Goal: Task Accomplishment & Management: Complete application form

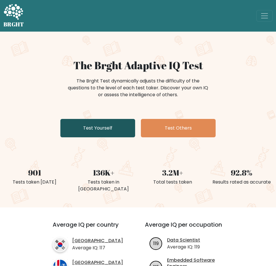
click at [91, 128] on link "Test Yourself" at bounding box center [97, 128] width 75 height 18
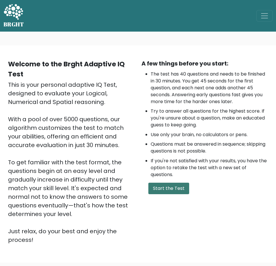
click at [168, 190] on button "Start the Test" at bounding box center [168, 189] width 41 height 12
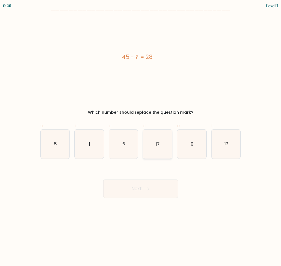
click at [159, 146] on text "17" at bounding box center [158, 144] width 4 height 6
click at [141, 137] on input "d. 17" at bounding box center [140, 135] width 0 height 4
radio input "true"
click at [154, 187] on button "Next" at bounding box center [140, 189] width 75 height 18
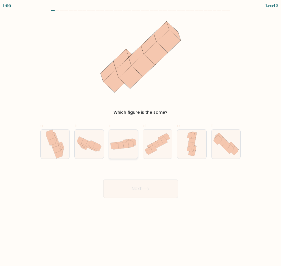
click at [124, 147] on icon at bounding box center [126, 145] width 6 height 6
click at [140, 137] on input "c." at bounding box center [140, 135] width 0 height 4
radio input "true"
click at [139, 186] on button "Next" at bounding box center [140, 189] width 75 height 18
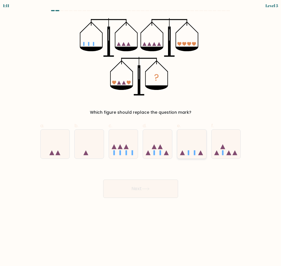
click at [195, 146] on icon at bounding box center [191, 144] width 29 height 24
click at [141, 137] on input "e." at bounding box center [140, 135] width 0 height 4
radio input "true"
click at [157, 188] on button "Next" at bounding box center [140, 189] width 75 height 18
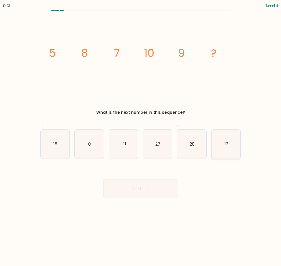
click at [224, 146] on text "12" at bounding box center [226, 144] width 4 height 6
click at [141, 137] on input "f. 12" at bounding box center [140, 135] width 0 height 4
radio input "true"
click at [151, 189] on button "Next" at bounding box center [140, 189] width 75 height 18
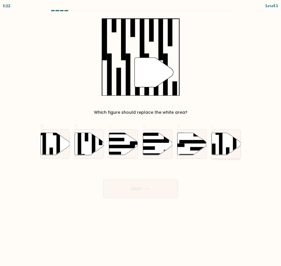
click at [225, 147] on icon at bounding box center [225, 144] width 29 height 22
click at [141, 137] on input "f." at bounding box center [140, 135] width 0 height 4
radio input "true"
click at [138, 189] on button "Next" at bounding box center [140, 189] width 75 height 18
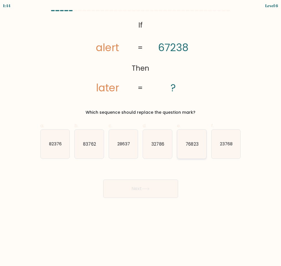
click at [195, 145] on text "76823" at bounding box center [191, 144] width 13 height 6
click at [141, 137] on input "e. 76823" at bounding box center [140, 135] width 0 height 4
radio input "true"
click at [147, 197] on button "Next" at bounding box center [140, 189] width 75 height 18
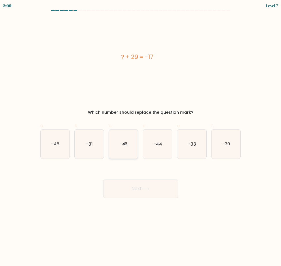
click at [128, 148] on icon "-46" at bounding box center [123, 144] width 29 height 29
click at [140, 137] on input "c. -46" at bounding box center [140, 135] width 0 height 4
radio input "true"
click at [142, 187] on button "Next" at bounding box center [140, 189] width 75 height 18
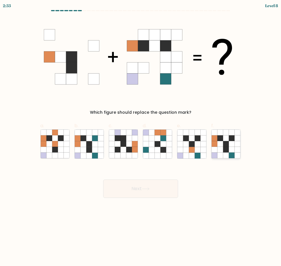
click at [230, 151] on icon at bounding box center [231, 150] width 6 height 6
click at [141, 137] on input "f." at bounding box center [140, 135] width 0 height 4
radio input "true"
click at [171, 184] on button "Next" at bounding box center [140, 189] width 75 height 18
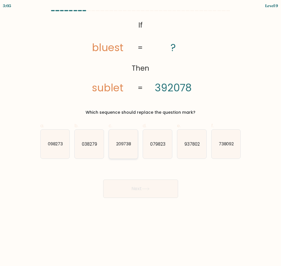
click at [116, 146] on text "209738" at bounding box center [123, 144] width 15 height 6
click at [140, 137] on input "c. 209738" at bounding box center [140, 135] width 0 height 4
radio input "true"
click at [129, 187] on button "Next" at bounding box center [140, 189] width 75 height 18
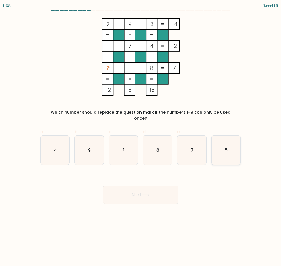
click at [220, 143] on icon "5" at bounding box center [225, 150] width 29 height 29
click at [141, 137] on input "f. 5" at bounding box center [140, 135] width 0 height 4
radio input "true"
click at [139, 192] on button "Next" at bounding box center [140, 195] width 75 height 18
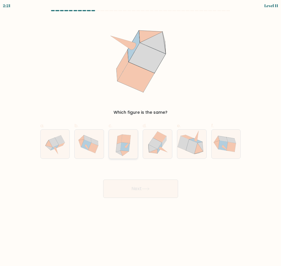
click at [123, 149] on icon at bounding box center [124, 147] width 9 height 9
click at [140, 137] on input "c." at bounding box center [140, 135] width 0 height 4
radio input "true"
click at [134, 189] on button "Next" at bounding box center [140, 189] width 75 height 18
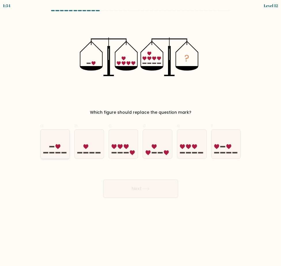
click at [51, 145] on icon at bounding box center [55, 144] width 29 height 24
click at [140, 137] on input "a." at bounding box center [140, 135] width 0 height 4
radio input "true"
click at [134, 195] on button "Next" at bounding box center [140, 189] width 75 height 18
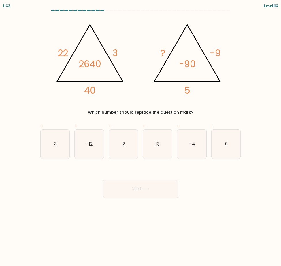
click at [128, 189] on button "Next" at bounding box center [140, 189] width 75 height 18
click at [222, 193] on div "Next" at bounding box center [140, 182] width 207 height 32
click at [121, 146] on icon "2" at bounding box center [123, 144] width 29 height 29
click at [140, 137] on input "c. 2" at bounding box center [140, 135] width 0 height 4
radio input "true"
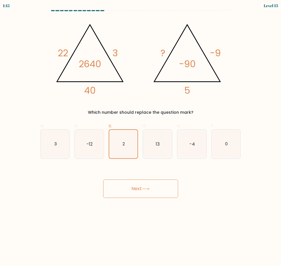
click at [140, 191] on button "Next" at bounding box center [140, 189] width 75 height 18
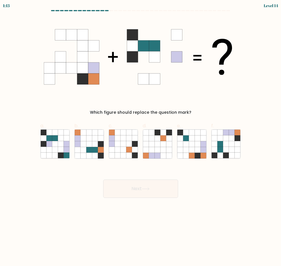
click at [142, 190] on button "Next" at bounding box center [140, 189] width 75 height 18
click at [244, 226] on body "1:53 Level 14" at bounding box center [140, 133] width 281 height 266
click at [218, 154] on icon at bounding box center [220, 156] width 6 height 6
click at [141, 137] on input "f." at bounding box center [140, 135] width 0 height 4
radio input "true"
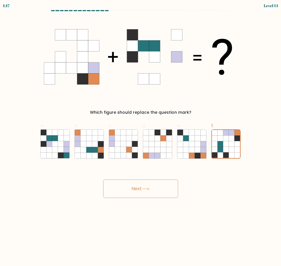
click at [153, 186] on button "Next" at bounding box center [140, 189] width 75 height 18
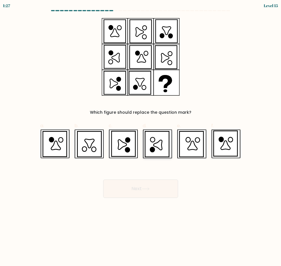
click at [157, 147] on icon at bounding box center [157, 145] width 8 height 10
click at [141, 137] on input "d." at bounding box center [140, 135] width 0 height 4
radio input "true"
click at [156, 190] on button "Next" at bounding box center [140, 189] width 75 height 18
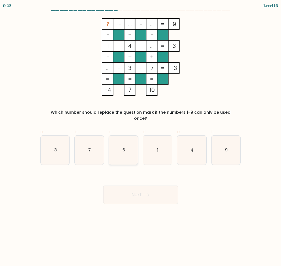
click at [122, 151] on icon "6" at bounding box center [123, 150] width 29 height 29
click at [140, 137] on input "c. 6" at bounding box center [140, 135] width 0 height 4
radio input "true"
click at [126, 189] on button "Next" at bounding box center [140, 195] width 75 height 18
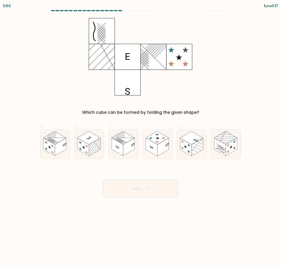
click at [79, 174] on div "Next" at bounding box center [140, 182] width 207 height 32
click at [129, 142] on rect at bounding box center [129, 147] width 12 height 18
click at [140, 137] on input "c." at bounding box center [140, 135] width 0 height 4
radio input "true"
click at [142, 187] on button "Next" at bounding box center [140, 189] width 75 height 18
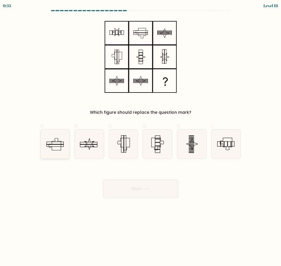
click at [63, 146] on icon at bounding box center [55, 144] width 29 height 29
click at [140, 137] on input "a." at bounding box center [140, 135] width 0 height 4
radio input "true"
click at [147, 188] on icon at bounding box center [146, 189] width 8 height 3
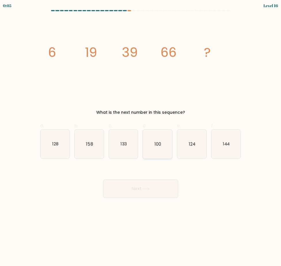
click at [157, 139] on icon "100" at bounding box center [157, 144] width 29 height 29
click at [141, 137] on input "d. 100" at bounding box center [140, 135] width 0 height 4
radio input "true"
click at [156, 190] on button "Next" at bounding box center [140, 189] width 75 height 18
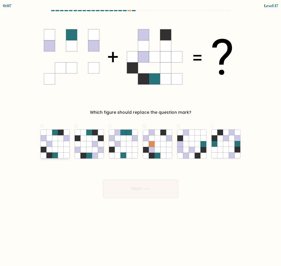
click at [57, 144] on icon at bounding box center [55, 144] width 6 height 6
click at [140, 137] on input "a." at bounding box center [140, 135] width 0 height 4
radio input "true"
click at [132, 195] on button "Next" at bounding box center [140, 189] width 75 height 18
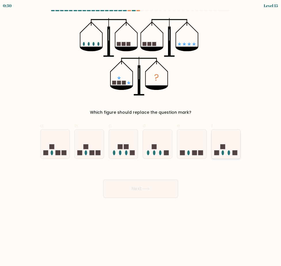
click at [220, 152] on icon at bounding box center [225, 144] width 29 height 24
click at [141, 137] on input "f." at bounding box center [140, 135] width 0 height 4
radio input "true"
click at [152, 186] on button "Next" at bounding box center [140, 189] width 75 height 18
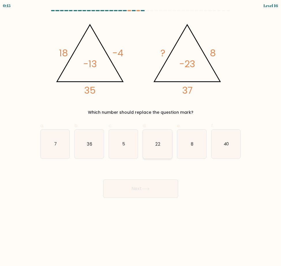
drag, startPoint x: 155, startPoint y: 144, endPoint x: 156, endPoint y: 153, distance: 8.7
click at [156, 144] on text "22" at bounding box center [157, 144] width 5 height 6
click at [141, 137] on input "d. 22" at bounding box center [140, 135] width 0 height 4
radio input "true"
click at [151, 195] on button "Next" at bounding box center [140, 189] width 75 height 18
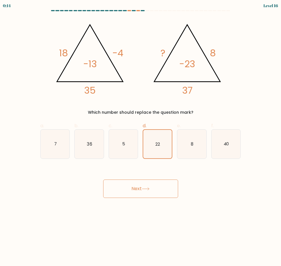
click at [150, 192] on button "Next" at bounding box center [140, 189] width 75 height 18
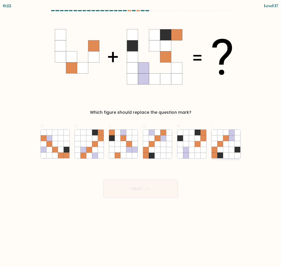
click at [230, 157] on icon at bounding box center [231, 156] width 6 height 6
click at [141, 137] on input "f." at bounding box center [140, 135] width 0 height 4
radio input "true"
click at [157, 194] on button "Next" at bounding box center [140, 189] width 75 height 18
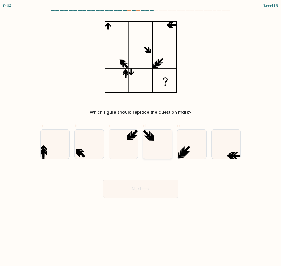
click at [154, 141] on icon at bounding box center [157, 144] width 29 height 29
click at [141, 137] on input "d." at bounding box center [140, 135] width 0 height 4
radio input "true"
click at [146, 191] on button "Next" at bounding box center [140, 189] width 75 height 18
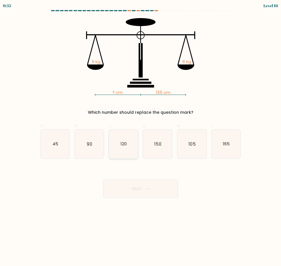
click at [118, 148] on icon "120" at bounding box center [123, 144] width 29 height 29
click at [140, 137] on input "c. 120" at bounding box center [140, 135] width 0 height 4
radio input "true"
click at [134, 187] on button "Next" at bounding box center [140, 189] width 75 height 18
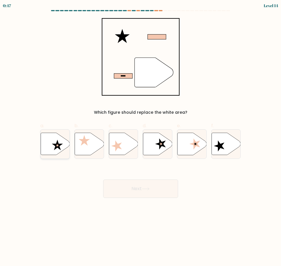
click at [59, 144] on icon at bounding box center [57, 145] width 11 height 11
click at [140, 137] on input "a." at bounding box center [140, 135] width 0 height 4
radio input "true"
click at [138, 186] on button "Next" at bounding box center [140, 189] width 75 height 18
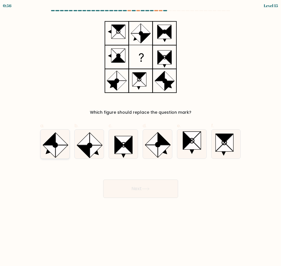
click at [48, 146] on icon at bounding box center [49, 152] width 12 height 12
click at [140, 137] on input "a." at bounding box center [140, 135] width 0 height 4
radio input "true"
click at [142, 189] on button "Next" at bounding box center [140, 189] width 75 height 18
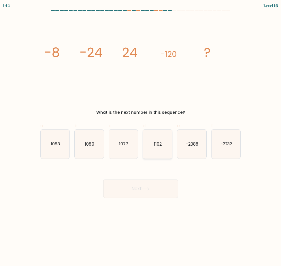
click at [166, 149] on icon "1102" at bounding box center [157, 144] width 29 height 29
click at [141, 137] on input "d. 1102" at bounding box center [140, 135] width 0 height 4
radio input "true"
click at [190, 150] on icon "-2088" at bounding box center [191, 144] width 29 height 29
click at [141, 137] on input "e. -2088" at bounding box center [140, 135] width 0 height 4
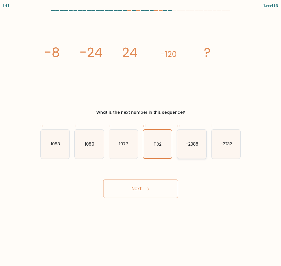
radio input "true"
click at [169, 182] on button "Next" at bounding box center [140, 189] width 75 height 18
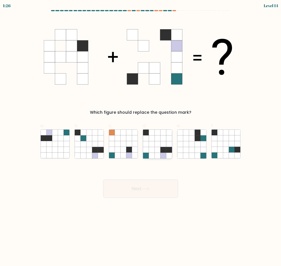
click at [151, 157] on icon at bounding box center [152, 156] width 6 height 6
click at [141, 137] on input "d." at bounding box center [140, 135] width 0 height 4
radio input "true"
click at [151, 187] on button "Next" at bounding box center [140, 189] width 75 height 18
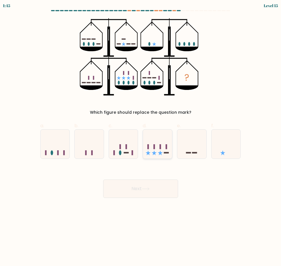
click at [166, 150] on icon at bounding box center [157, 144] width 29 height 24
click at [141, 137] on input "d." at bounding box center [140, 135] width 0 height 4
radio input "true"
click at [154, 189] on button "Next" at bounding box center [140, 189] width 75 height 18
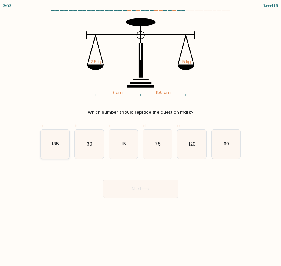
click at [65, 147] on icon "135" at bounding box center [55, 144] width 29 height 29
click at [140, 137] on input "a. 135" at bounding box center [140, 135] width 0 height 4
radio input "true"
click at [138, 191] on button "Next" at bounding box center [140, 189] width 75 height 18
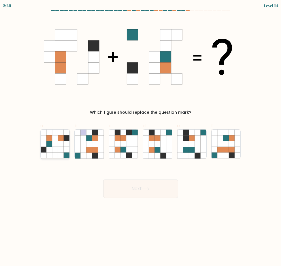
click at [50, 145] on icon at bounding box center [49, 144] width 6 height 6
click at [140, 137] on input "a." at bounding box center [140, 135] width 0 height 4
radio input "true"
click at [143, 190] on button "Next" at bounding box center [140, 189] width 75 height 18
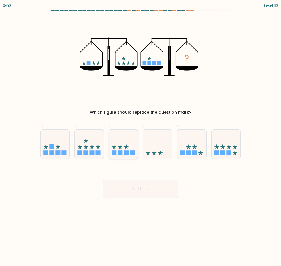
click at [117, 148] on icon at bounding box center [123, 144] width 29 height 24
click at [140, 137] on input "c." at bounding box center [140, 135] width 0 height 4
radio input "true"
click at [136, 187] on button "Next" at bounding box center [140, 189] width 75 height 18
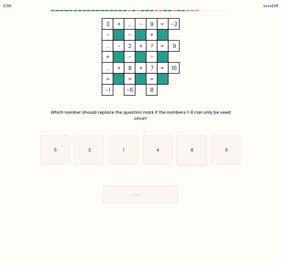
click at [196, 143] on icon "6" at bounding box center [191, 150] width 29 height 29
click at [141, 137] on input "e. 6" at bounding box center [140, 135] width 0 height 4
radio input "true"
click at [161, 190] on button "Next" at bounding box center [140, 195] width 75 height 18
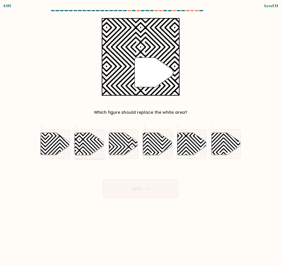
click at [86, 143] on icon at bounding box center [79, 154] width 58 height 58
click at [140, 137] on input "b." at bounding box center [140, 135] width 0 height 4
radio input "true"
click at [140, 191] on button "Next" at bounding box center [140, 189] width 75 height 18
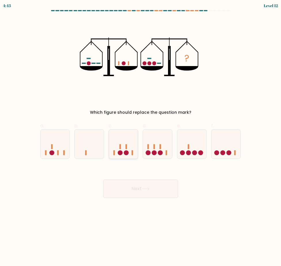
click at [127, 150] on icon at bounding box center [123, 144] width 29 height 24
click at [140, 137] on input "c." at bounding box center [140, 135] width 0 height 4
radio input "true"
click at [138, 188] on button "Next" at bounding box center [140, 189] width 75 height 18
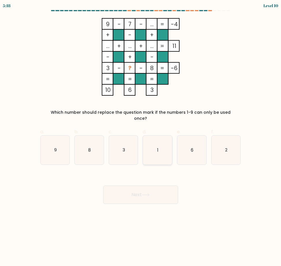
click at [165, 145] on icon "1" at bounding box center [157, 150] width 29 height 29
click at [141, 137] on input "d. 1" at bounding box center [140, 135] width 0 height 4
radio input "true"
click at [161, 191] on button "Next" at bounding box center [140, 195] width 75 height 18
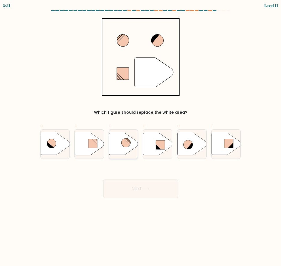
click at [119, 146] on icon at bounding box center [123, 144] width 29 height 22
click at [140, 137] on input "c." at bounding box center [140, 135] width 0 height 4
radio input "true"
click at [134, 183] on button "Next" at bounding box center [140, 189] width 75 height 18
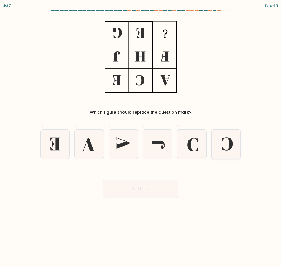
click at [218, 150] on icon at bounding box center [225, 144] width 29 height 29
click at [141, 137] on input "f." at bounding box center [140, 135] width 0 height 4
radio input "true"
click at [147, 186] on button "Next" at bounding box center [140, 189] width 75 height 18
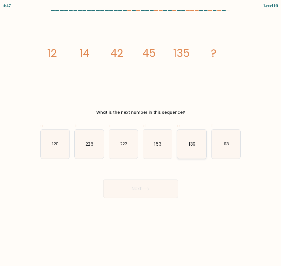
click at [192, 143] on text "139" at bounding box center [191, 144] width 7 height 6
click at [141, 137] on input "e. 139" at bounding box center [140, 135] width 0 height 4
radio input "true"
click at [160, 191] on button "Next" at bounding box center [140, 189] width 75 height 18
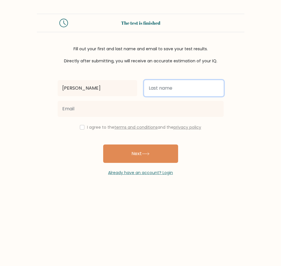
click at [169, 85] on input "text" at bounding box center [183, 88] width 79 height 16
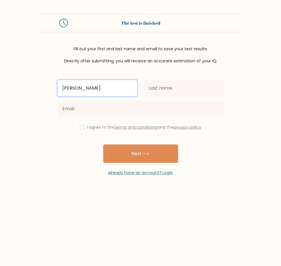
drag, startPoint x: 119, startPoint y: 88, endPoint x: 99, endPoint y: 89, distance: 20.4
click at [99, 89] on input "[PERSON_NAME]" at bounding box center [97, 88] width 79 height 16
drag, startPoint x: 96, startPoint y: 89, endPoint x: 115, endPoint y: 89, distance: 18.7
click at [114, 89] on input "Cristine Joyce Asprec" at bounding box center [97, 88] width 79 height 16
type input "[PERSON_NAME]"
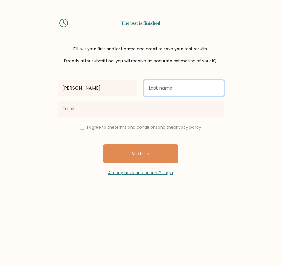
click at [157, 91] on input "text" at bounding box center [183, 88] width 79 height 16
type input "Asprec"
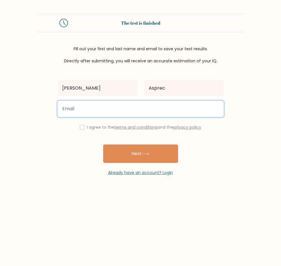
click at [109, 108] on input "email" at bounding box center [141, 109] width 166 height 16
type input "xtinee27@gmail.com"
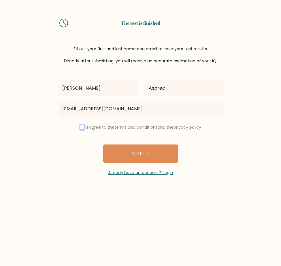
click at [81, 128] on input "checkbox" at bounding box center [82, 127] width 5 height 5
checkbox input "true"
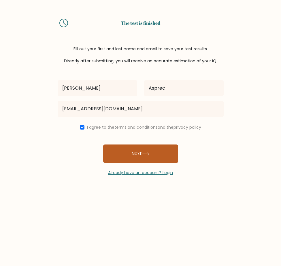
click at [125, 152] on button "Next" at bounding box center [140, 154] width 75 height 18
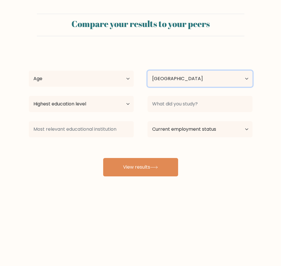
click at [223, 79] on select "Country [GEOGRAPHIC_DATA] [GEOGRAPHIC_DATA] [GEOGRAPHIC_DATA] [US_STATE] [GEOGR…" at bounding box center [199, 79] width 105 height 16
click at [216, 81] on select "Country [GEOGRAPHIC_DATA] [GEOGRAPHIC_DATA] [GEOGRAPHIC_DATA] [US_STATE] [GEOGR…" at bounding box center [199, 79] width 105 height 16
click at [213, 79] on select "Country [GEOGRAPHIC_DATA] [GEOGRAPHIC_DATA] [GEOGRAPHIC_DATA] [US_STATE] [GEOGR…" at bounding box center [199, 79] width 105 height 16
select select "PH"
click at [147, 71] on select "Country [GEOGRAPHIC_DATA] [GEOGRAPHIC_DATA] [GEOGRAPHIC_DATA] [US_STATE] [GEOGR…" at bounding box center [199, 79] width 105 height 16
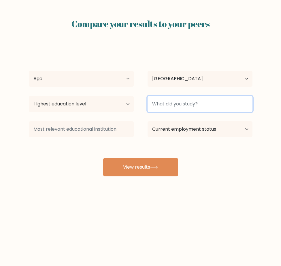
click at [180, 105] on input at bounding box center [199, 104] width 105 height 16
type input "A"
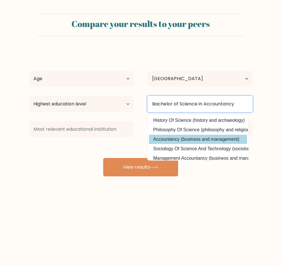
type input "Bachelor of Science in Accountancy"
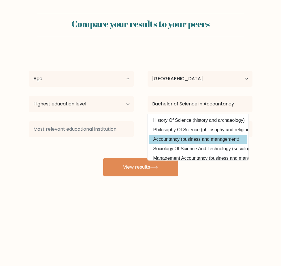
click at [174, 137] on div "[PERSON_NAME] Age Under [DEMOGRAPHIC_DATA] [DEMOGRAPHIC_DATA] [DEMOGRAPHIC_DATA…" at bounding box center [140, 113] width 230 height 127
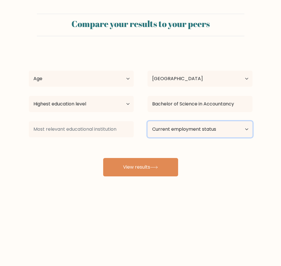
click at [174, 131] on select "Current employment status Employed Student Retired Other / prefer not to answer" at bounding box center [199, 129] width 105 height 16
select select "employed"
click at [147, 121] on select "Current employment status Employed Student Retired Other / prefer not to answer" at bounding box center [199, 129] width 105 height 16
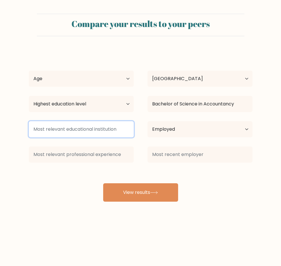
click at [84, 133] on input at bounding box center [81, 129] width 105 height 16
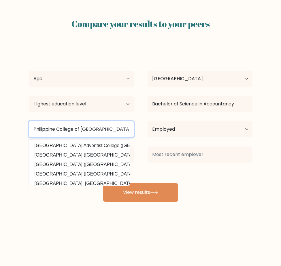
type input "Philippine College of [GEOGRAPHIC_DATA]"
click at [103, 184] on button "View results" at bounding box center [140, 193] width 75 height 18
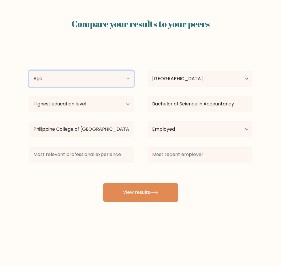
click at [98, 79] on select "Age Under [DEMOGRAPHIC_DATA] [DEMOGRAPHIC_DATA] [DEMOGRAPHIC_DATA] [DEMOGRAPHIC…" at bounding box center [81, 79] width 105 height 16
select select "18_24"
click at [29, 71] on select "Age Under [DEMOGRAPHIC_DATA] [DEMOGRAPHIC_DATA] [DEMOGRAPHIC_DATA] [DEMOGRAPHIC…" at bounding box center [81, 79] width 105 height 16
drag, startPoint x: 79, startPoint y: 79, endPoint x: 78, endPoint y: 88, distance: 9.2
click at [79, 79] on select "Age Under [DEMOGRAPHIC_DATA] [DEMOGRAPHIC_DATA] [DEMOGRAPHIC_DATA] [DEMOGRAPHIC…" at bounding box center [81, 79] width 105 height 16
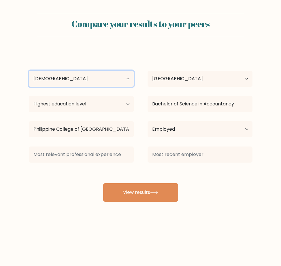
click at [29, 71] on select "Age Under 18 years old 18-24 years old 25-34 years old 35-44 years old 45-54 ye…" at bounding box center [81, 79] width 105 height 16
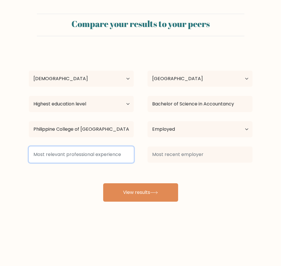
click at [73, 150] on input at bounding box center [81, 155] width 105 height 16
click at [73, 155] on input at bounding box center [81, 155] width 105 height 16
type input "Recptionist"
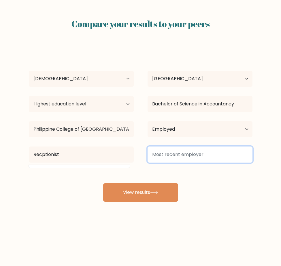
click at [169, 155] on input at bounding box center [199, 155] width 105 height 16
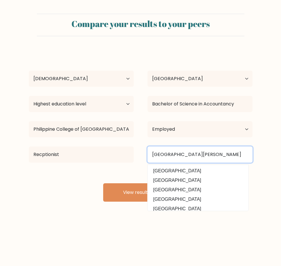
type input "Isla Bonita Beach Resort"
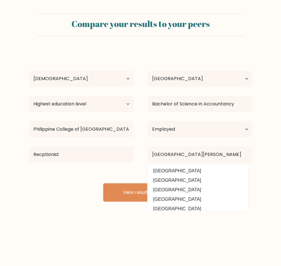
click at [174, 230] on body "Compare your results to your peers Cristine Joyce Asprec Age Under 18 years old…" at bounding box center [140, 133] width 281 height 266
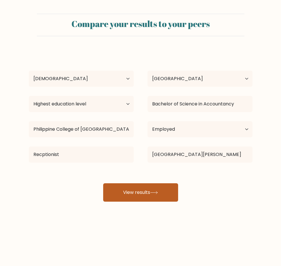
click at [138, 194] on button "View results" at bounding box center [140, 193] width 75 height 18
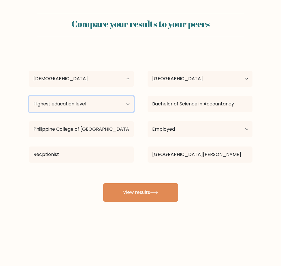
click at [95, 106] on select "Highest education level No schooling Primary Lower Secondary Upper Secondary Oc…" at bounding box center [81, 104] width 105 height 16
select select "bachelors_degree"
click at [29, 96] on select "Highest education level No schooling Primary Lower Secondary Upper Secondary Oc…" at bounding box center [81, 104] width 105 height 16
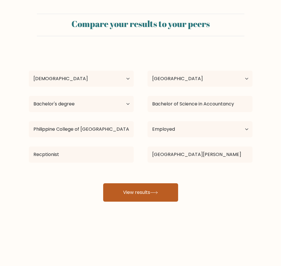
click at [130, 195] on button "View results" at bounding box center [140, 193] width 75 height 18
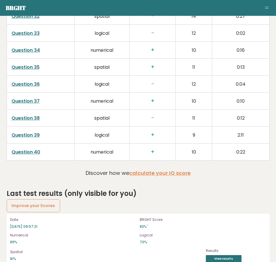
scroll to position [1494, 0]
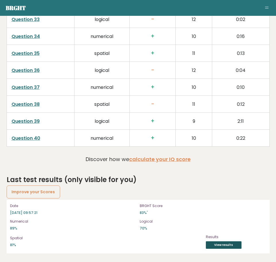
click at [236, 244] on link "View results" at bounding box center [224, 244] width 36 height 7
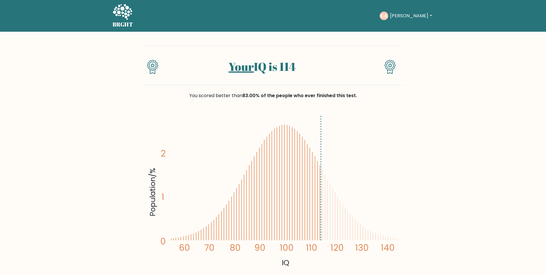
click at [276, 16] on button "[PERSON_NAME]" at bounding box center [410, 15] width 45 height 7
click at [276, 28] on link "Dashboard" at bounding box center [402, 27] width 45 height 9
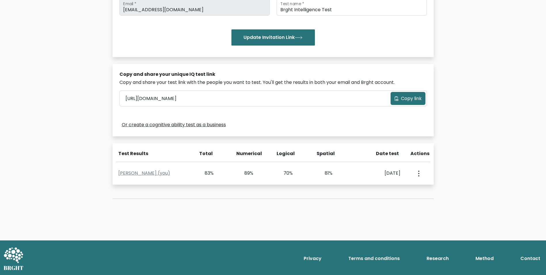
scroll to position [119, 0]
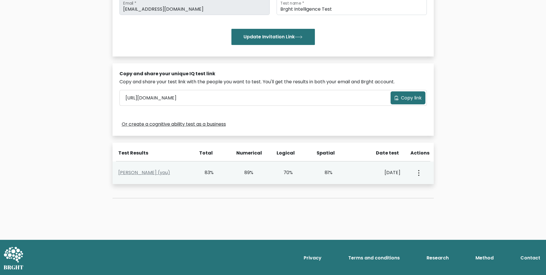
click at [420, 173] on button "button" at bounding box center [418, 172] width 5 height 18
click at [426, 187] on link "View Profile" at bounding box center [438, 188] width 45 height 9
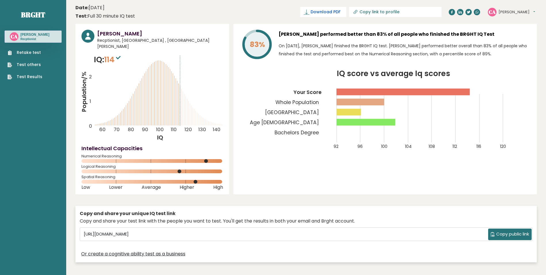
click at [340, 14] on span "Download PDF" at bounding box center [325, 12] width 30 height 6
click at [507, 12] on button "[PERSON_NAME]" at bounding box center [516, 12] width 37 height 6
click at [507, 29] on link "Profile" at bounding box center [513, 29] width 29 height 8
click at [523, 13] on button "[PERSON_NAME]" at bounding box center [516, 12] width 37 height 6
click at [508, 22] on link "Dashboard" at bounding box center [513, 21] width 29 height 8
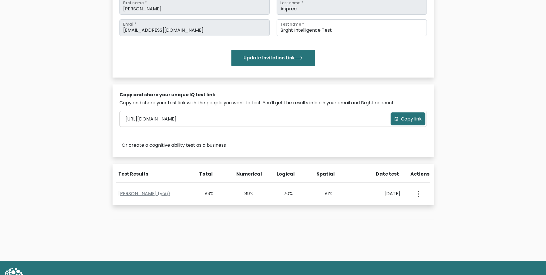
scroll to position [119, 0]
